Goal: Transaction & Acquisition: Subscribe to service/newsletter

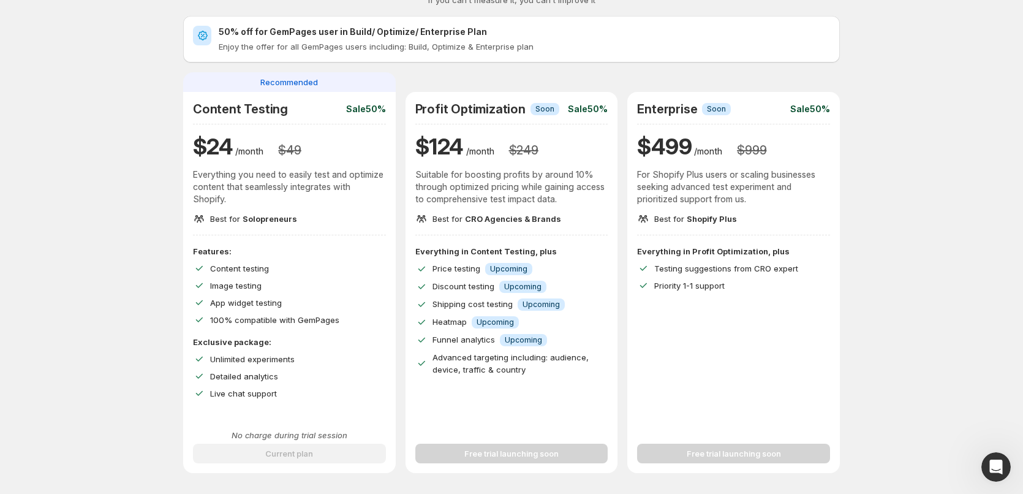
scroll to position [61, 0]
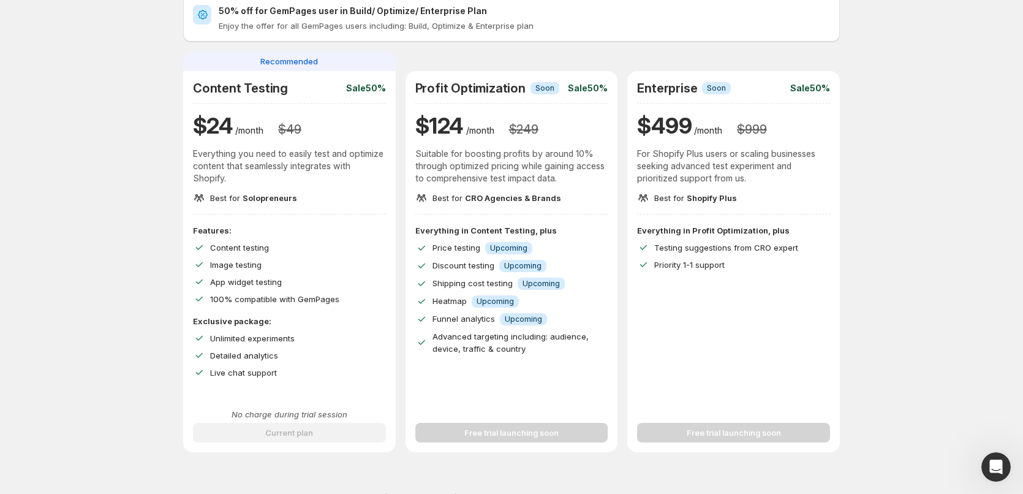
click at [132, 189] on div "Improve Your Store's Conversion Rate, Revenue, and Profit – Start Your 14-Day F…" at bounding box center [511, 375] width 993 height 872
click at [331, 268] on div "Features: Content testing Image testing App widget testing 100% compatible with…" at bounding box center [289, 301] width 193 height 154
click at [291, 268] on div "App widget testing" at bounding box center [298, 282] width 176 height 12
drag, startPoint x: 291, startPoint y: 282, endPoint x: 192, endPoint y: 232, distance: 110.6
click at [192, 232] on div "Features: Content testing Image testing App widget testing 100% compatible with…" at bounding box center [289, 311] width 212 height 174
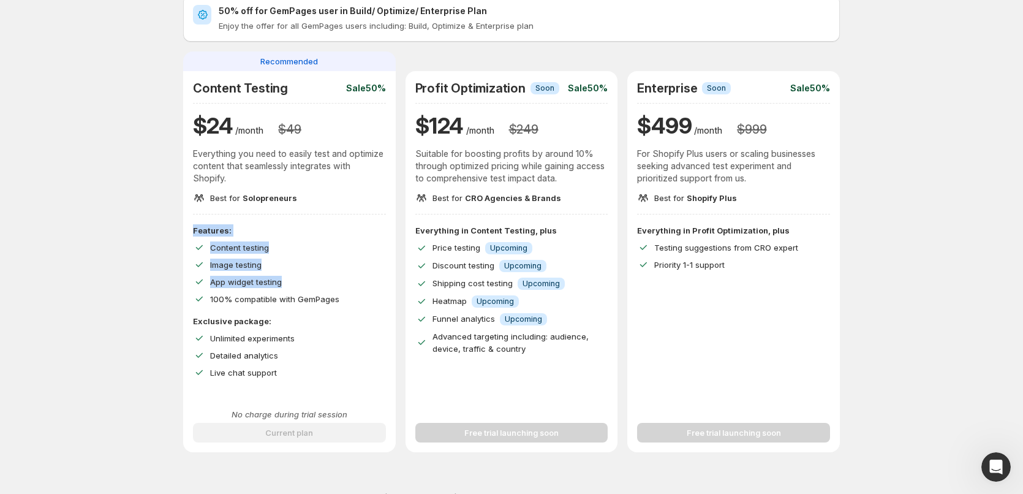
copy div "Features: Content testing Image testing App widget testing"
click at [297, 203] on div "Best for Solopreneurs" at bounding box center [289, 198] width 193 height 12
click at [266, 199] on span "Solopreneurs" at bounding box center [269, 198] width 55 height 10
copy span "Solopreneurs"
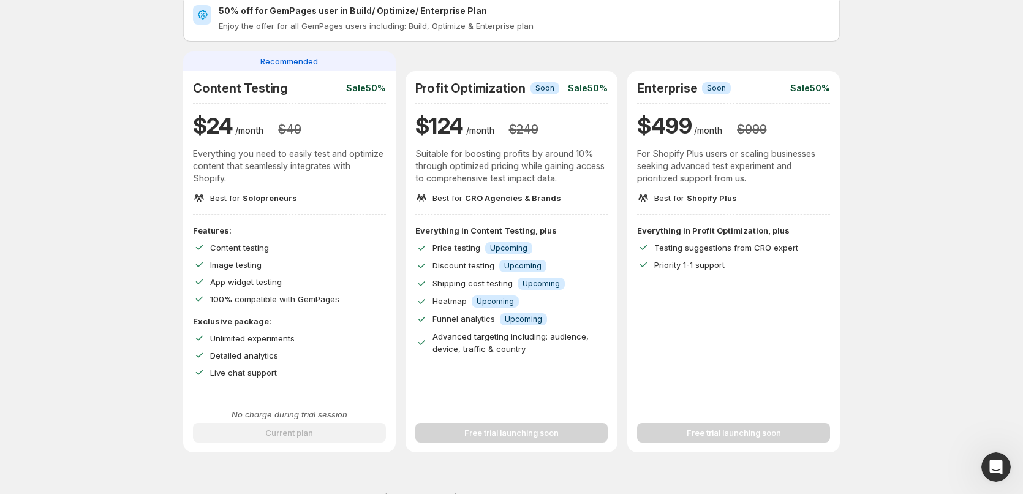
click at [429, 188] on div "Profit Optimization Info Soon Sale 50% $ 124 /month $ 249 Suitable for boosting…" at bounding box center [511, 142] width 193 height 123
click at [429, 197] on span "CRO Agencies & Brands" at bounding box center [513, 198] width 96 height 10
click at [429, 198] on span "CRO Agencies & Brands" at bounding box center [513, 198] width 96 height 10
